Goal: Complete application form

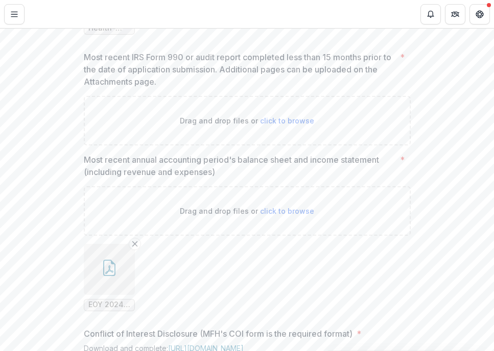
scroll to position [709, 0]
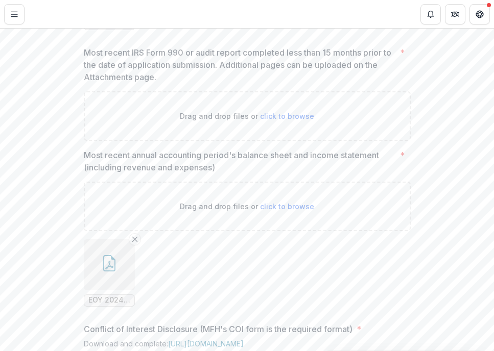
click at [282, 121] on span "click to browse" at bounding box center [287, 116] width 54 height 9
type input "**********"
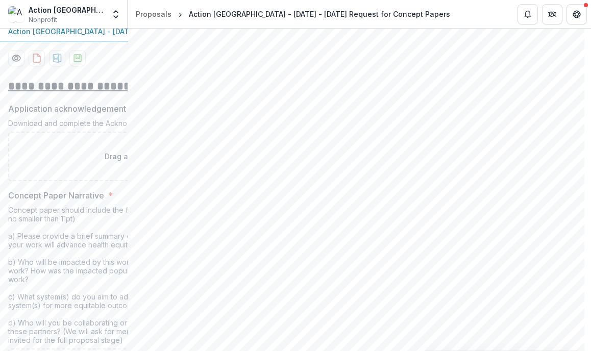
scroll to position [218, 0]
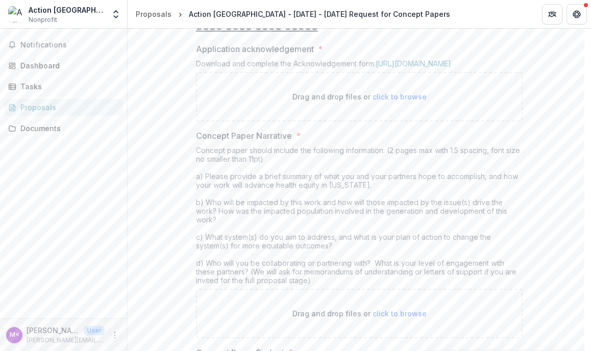
click at [389, 101] on span "click to browse" at bounding box center [400, 96] width 54 height 9
type input "**********"
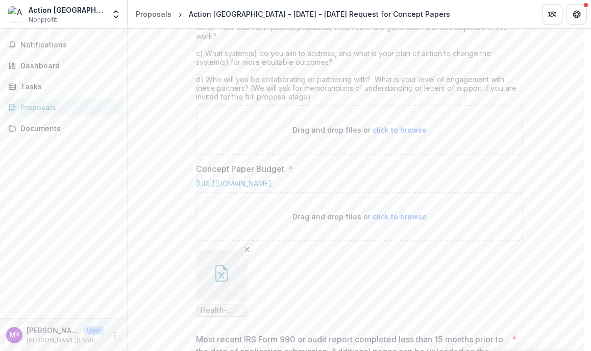
scroll to position [487, 0]
click at [400, 133] on span "click to browse" at bounding box center [400, 128] width 54 height 9
type input "**********"
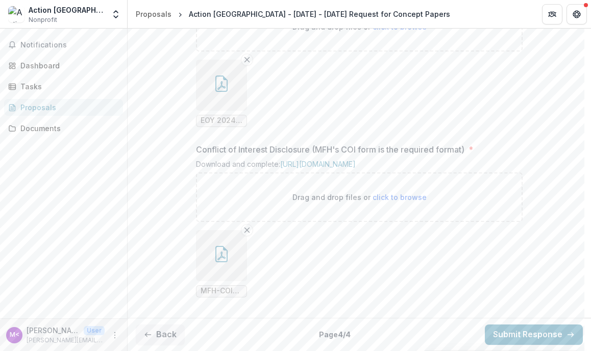
scroll to position [1215, 0]
click at [173, 332] on button "Back" at bounding box center [160, 335] width 49 height 20
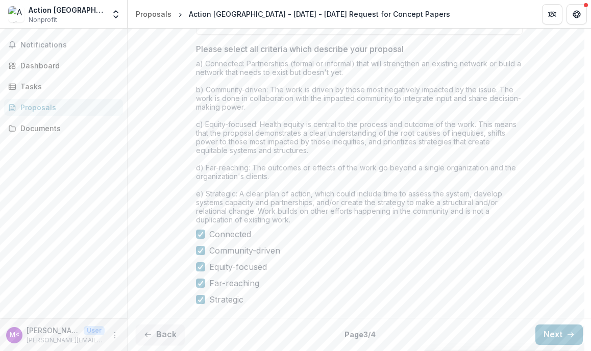
scroll to position [966, 0]
click at [171, 330] on button "Back" at bounding box center [160, 335] width 49 height 20
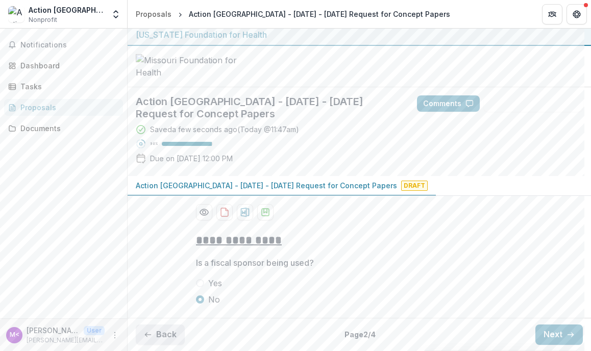
scroll to position [82, 0]
click at [168, 334] on button "Back" at bounding box center [160, 335] width 49 height 20
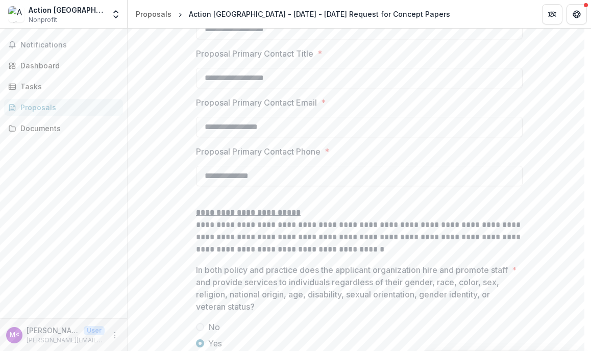
scroll to position [1654, 0]
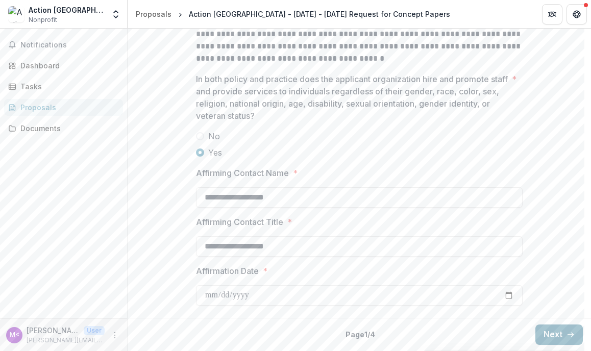
click at [493, 330] on button "Next" at bounding box center [560, 335] width 48 height 20
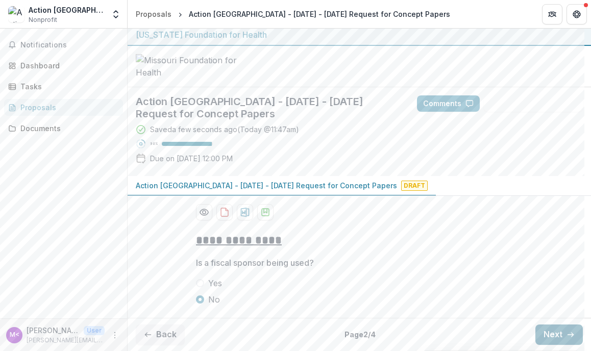
click at [493, 330] on button "Next" at bounding box center [560, 335] width 48 height 20
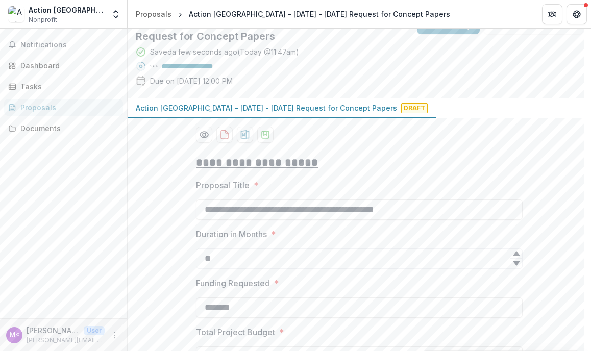
scroll to position [966, 0]
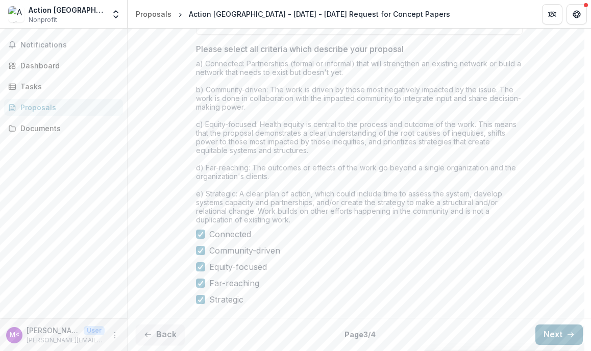
click at [493, 330] on button "Next" at bounding box center [560, 335] width 48 height 20
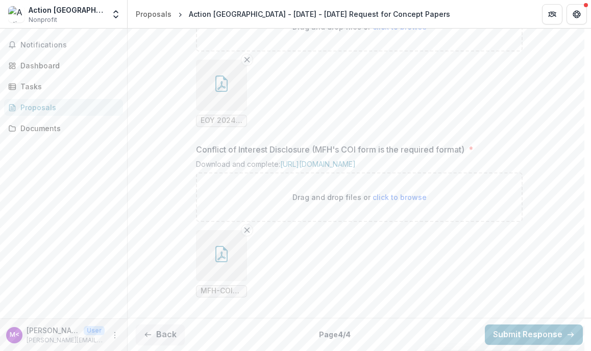
scroll to position [1215, 0]
click at [493, 332] on button "Submit Response" at bounding box center [534, 335] width 98 height 20
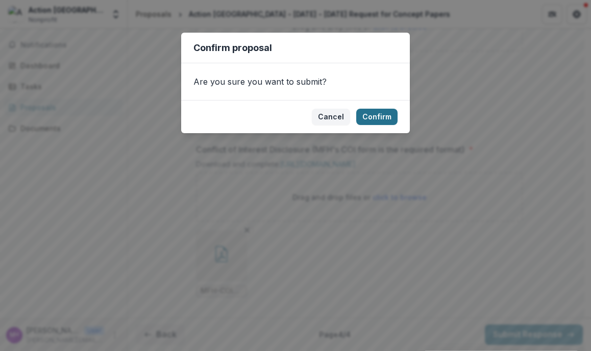
click at [383, 118] on button "Confirm" at bounding box center [377, 117] width 41 height 16
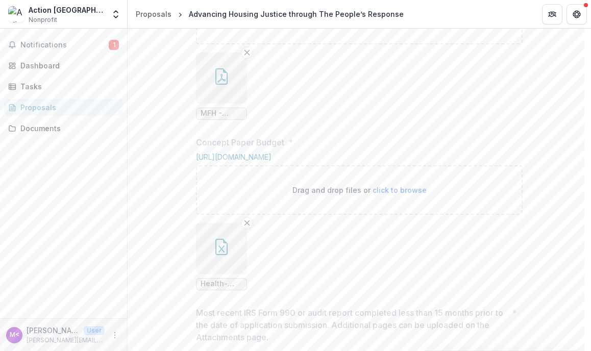
scroll to position [648, 0]
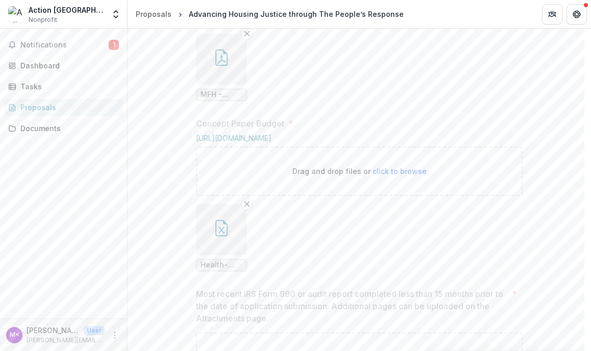
click at [218, 64] on icon "button" at bounding box center [222, 59] width 8 height 9
click at [218, 148] on div "Loading..." at bounding box center [296, 176] width 550 height 197
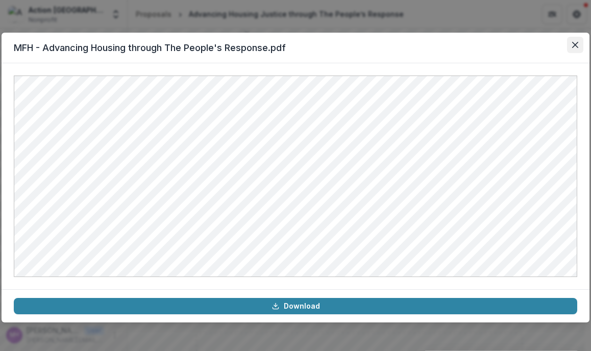
click at [493, 43] on icon "Close" at bounding box center [576, 45] width 6 height 6
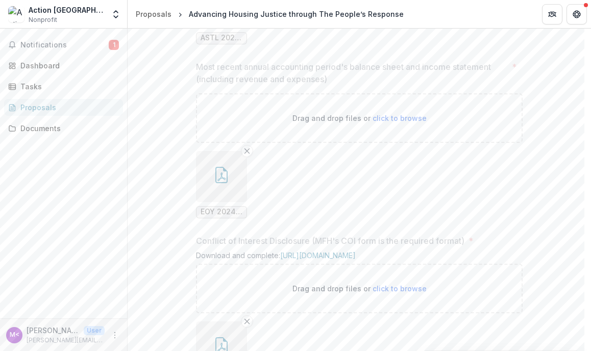
scroll to position [1248, 0]
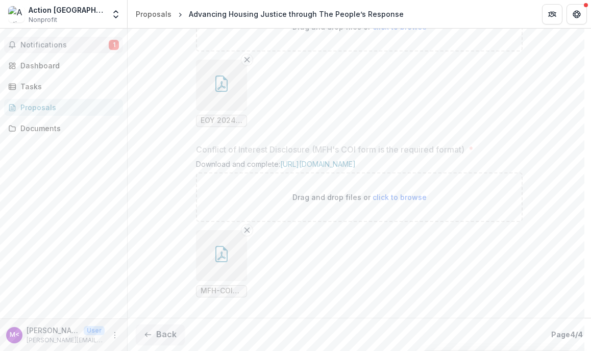
click at [50, 42] on span "Notifications" at bounding box center [64, 45] width 88 height 9
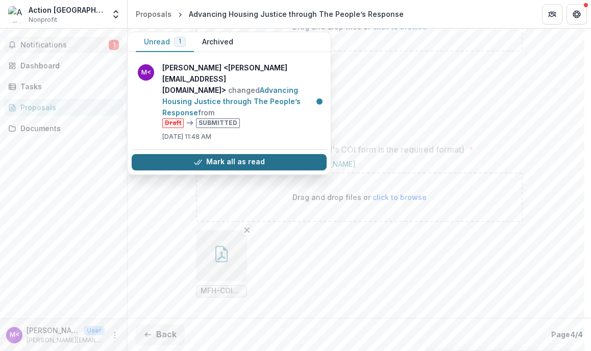
click at [240, 154] on button "Mark all as read" at bounding box center [229, 162] width 195 height 16
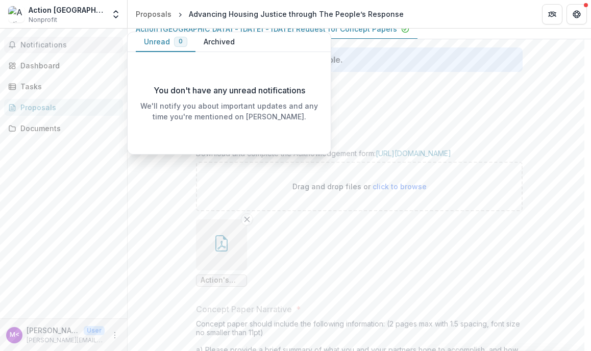
scroll to position [0, 0]
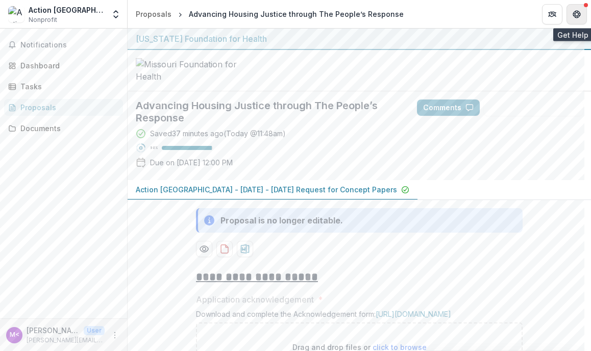
click at [493, 10] on button "Get Help" at bounding box center [577, 14] width 20 height 20
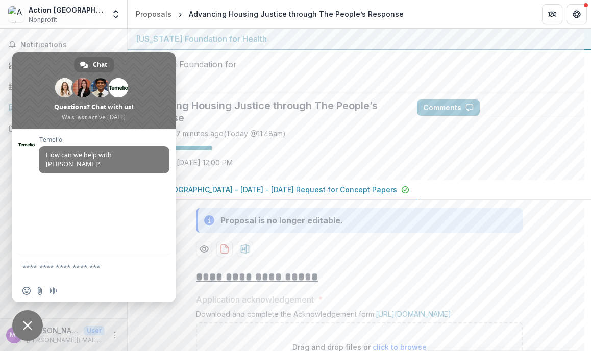
click at [32, 325] on span "Close chat" at bounding box center [27, 325] width 9 height 9
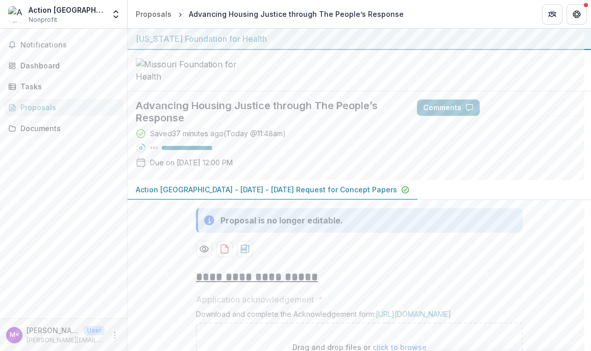
click at [58, 331] on p "[PERSON_NAME] <[PERSON_NAME][EMAIL_ADDRESS][DOMAIN_NAME]>" at bounding box center [53, 330] width 53 height 11
click at [31, 14] on div "Action [GEOGRAPHIC_DATA][PERSON_NAME]" at bounding box center [67, 10] width 76 height 11
click at [16, 15] on img at bounding box center [16, 14] width 16 height 16
click at [12, 336] on div "M<" at bounding box center [15, 335] width 10 height 7
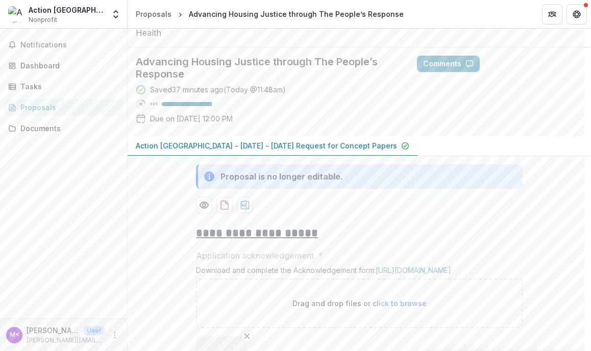
scroll to position [46, 0]
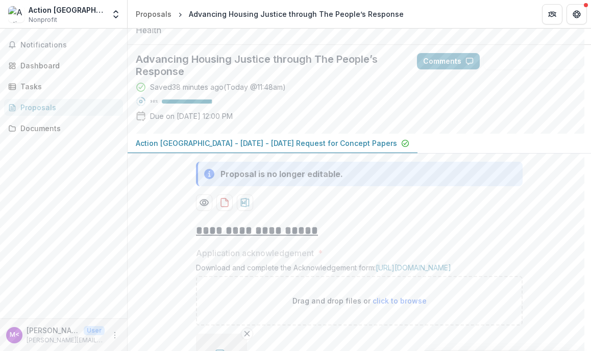
click at [51, 16] on span "Nonprofit" at bounding box center [43, 19] width 29 height 9
